Goal: Transaction & Acquisition: Purchase product/service

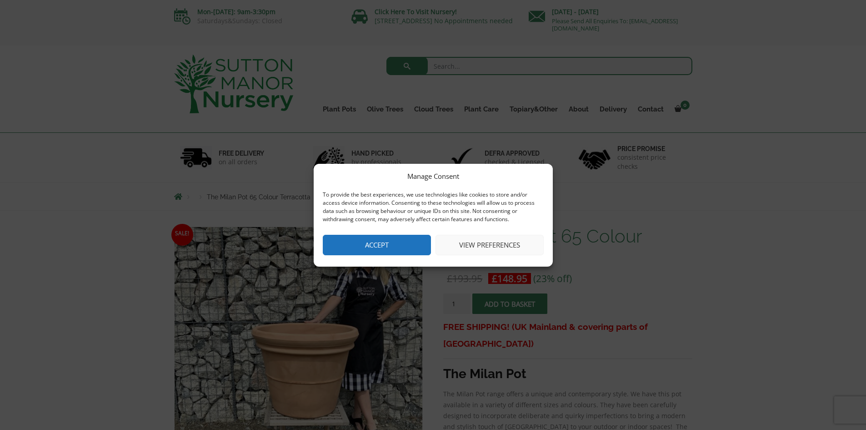
click at [405, 246] on button "Accept" at bounding box center [377, 245] width 108 height 20
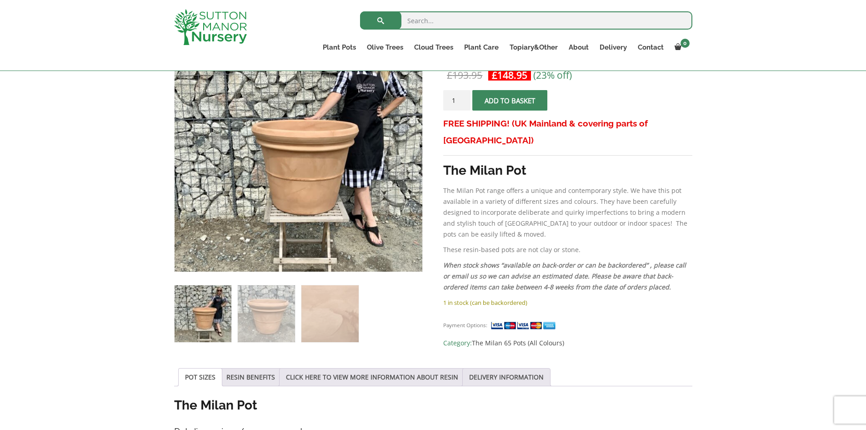
scroll to position [224, 0]
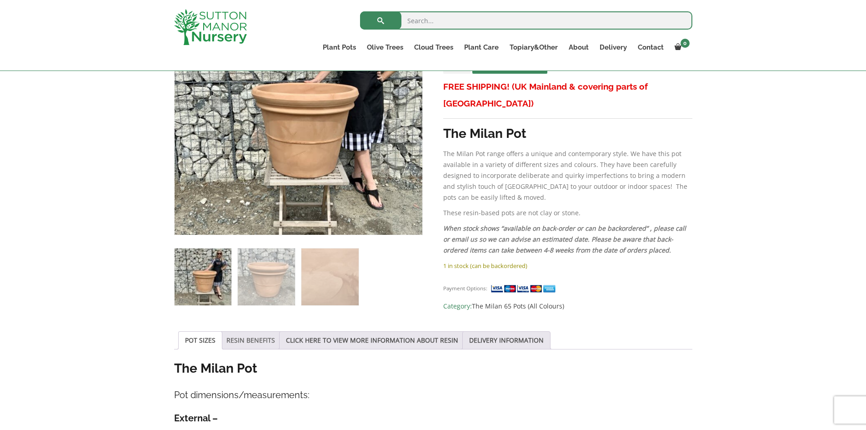
click at [262, 338] on link "RESIN BENEFITS" at bounding box center [250, 339] width 49 height 17
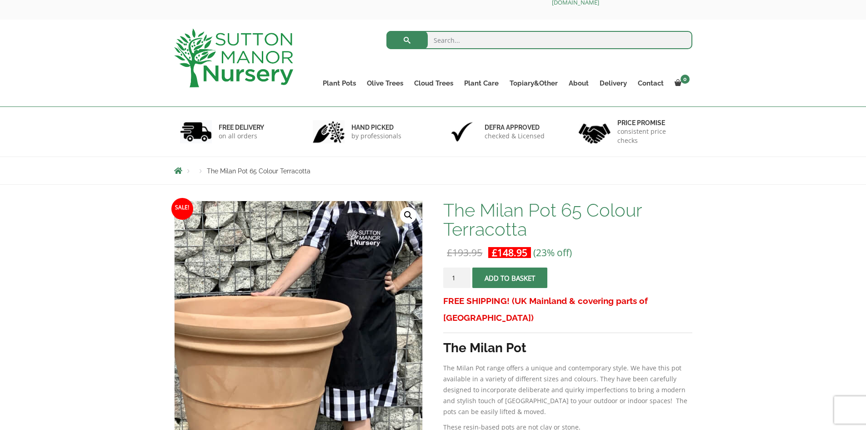
scroll to position [0, 0]
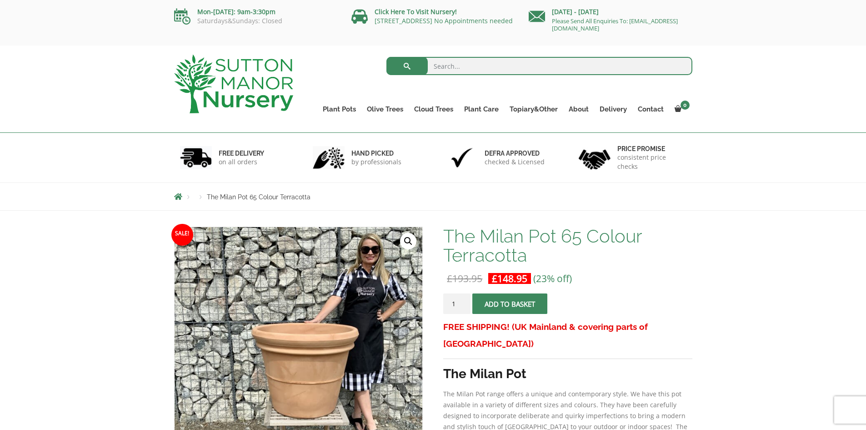
click at [180, 199] on span "Breadcrumbs" at bounding box center [178, 196] width 8 height 7
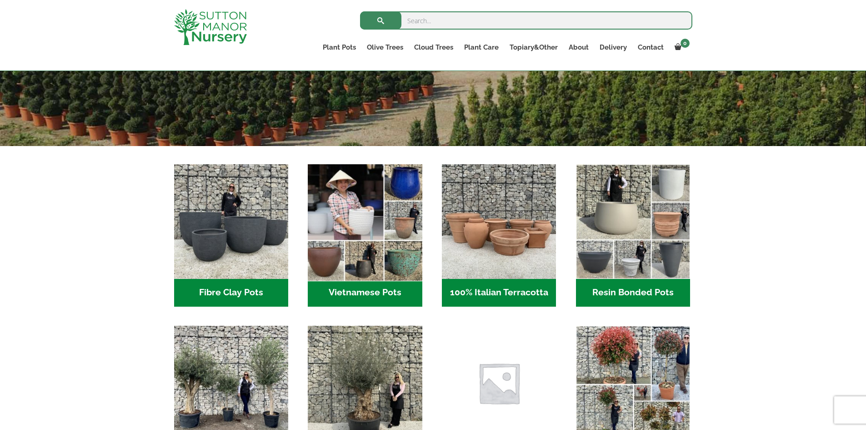
scroll to position [227, 0]
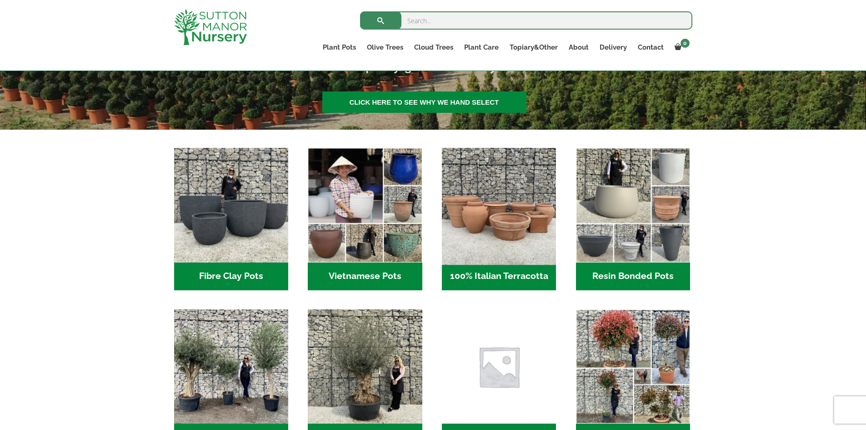
click at [508, 213] on img "Visit product category 100% Italian Terracotta" at bounding box center [499, 205] width 120 height 120
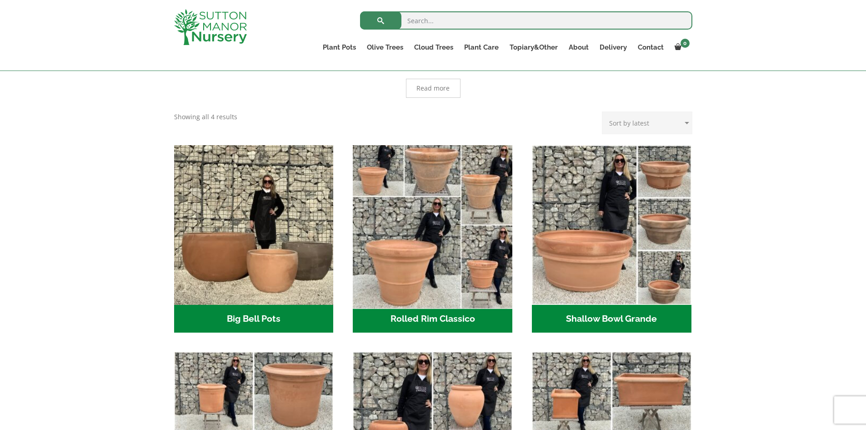
scroll to position [227, 0]
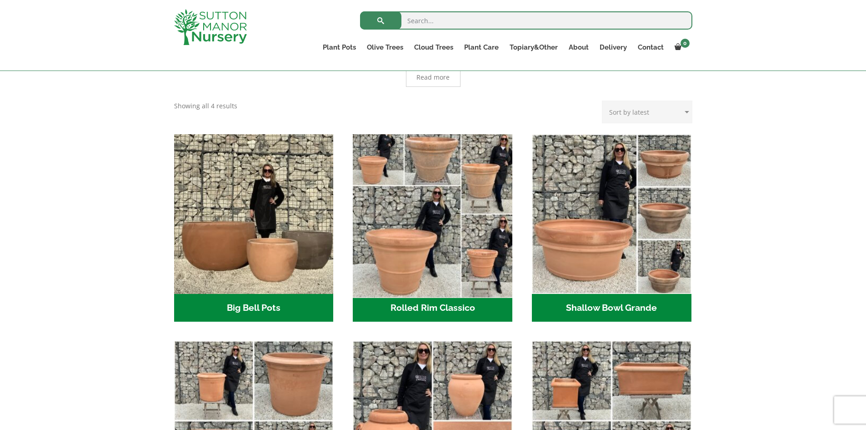
click at [493, 216] on img "Visit product category Rolled Rim Classico" at bounding box center [432, 213] width 167 height 167
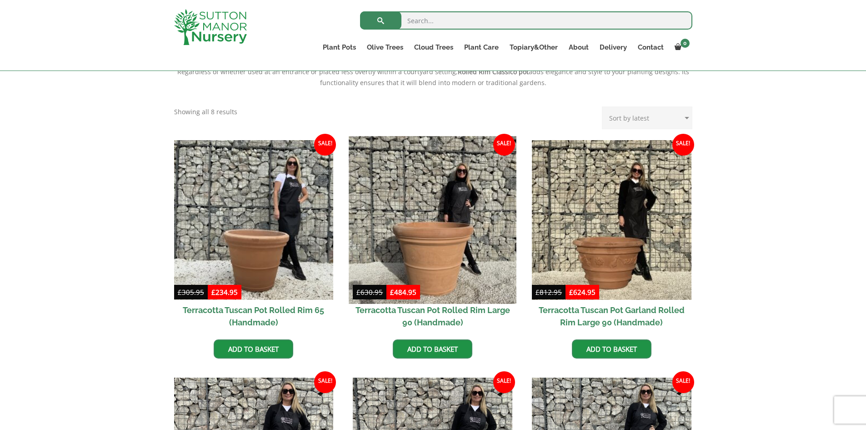
scroll to position [364, 0]
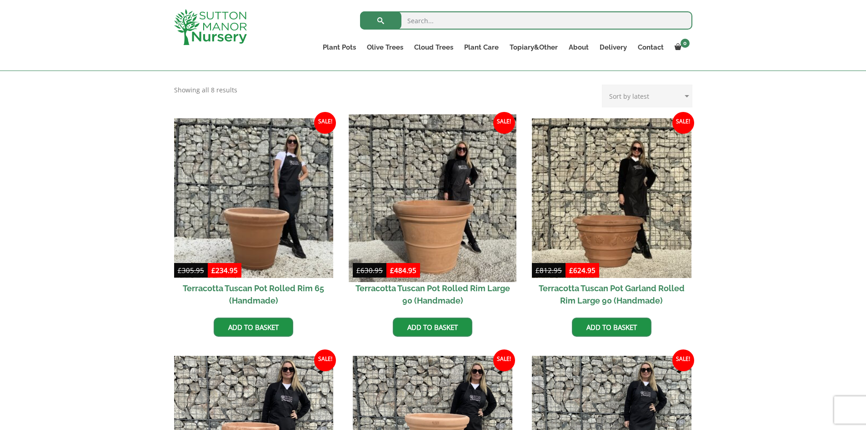
click at [404, 198] on img at bounding box center [432, 197] width 167 height 167
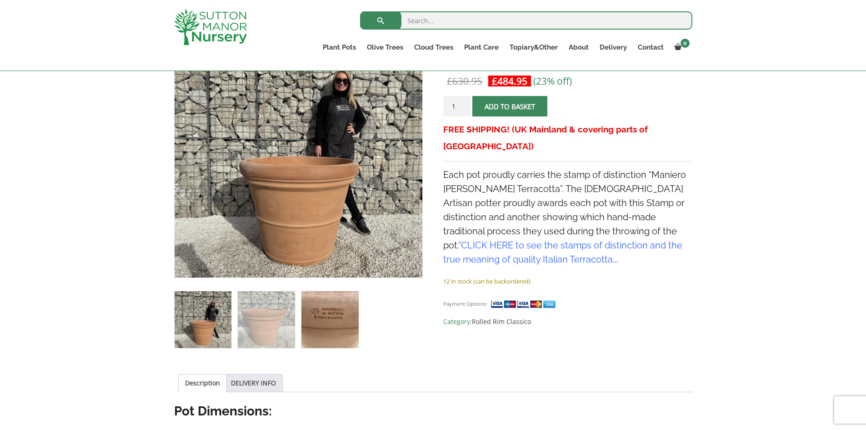
scroll to position [182, 0]
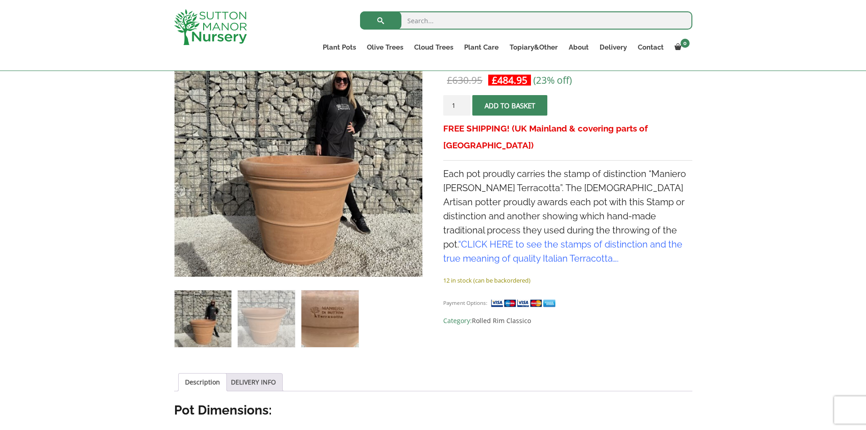
click at [313, 326] on img at bounding box center [329, 318] width 57 height 57
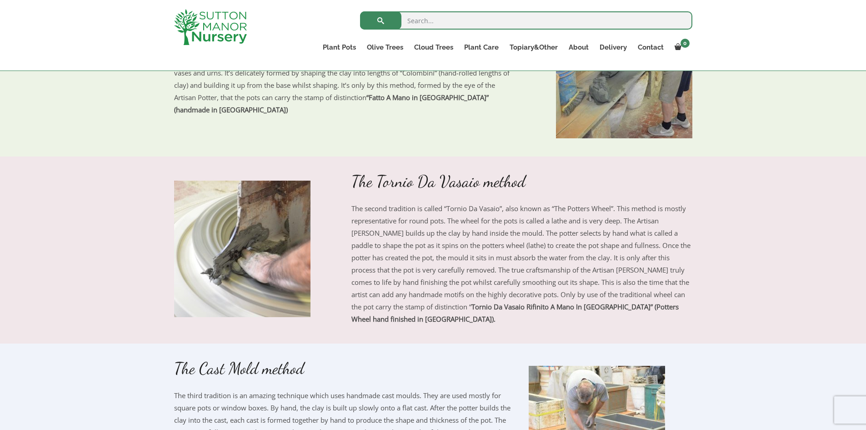
scroll to position [727, 0]
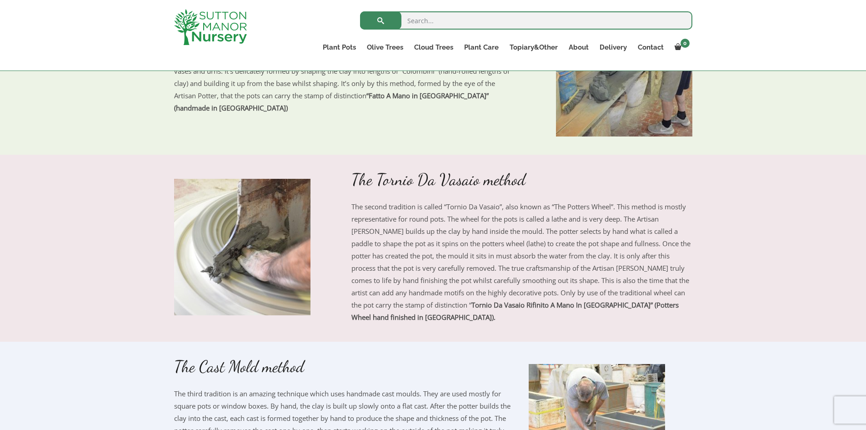
drag, startPoint x: 192, startPoint y: 189, endPoint x: 186, endPoint y: 178, distance: 12.4
